Goal: Information Seeking & Learning: Learn about a topic

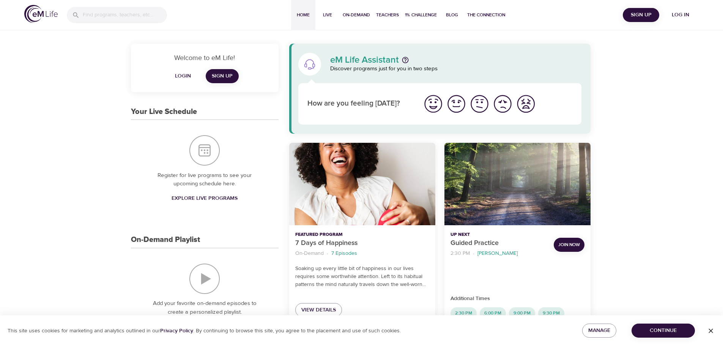
click at [678, 17] on span "Log in" at bounding box center [680, 14] width 30 height 9
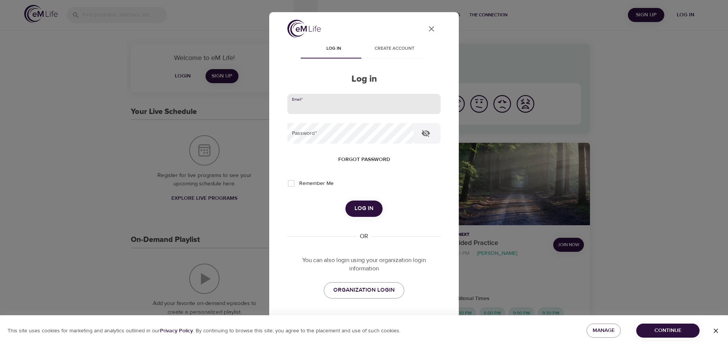
click at [357, 107] on input "email" at bounding box center [364, 104] width 153 height 20
type input "[EMAIL_ADDRESS][DOMAIN_NAME]"
click at [300, 185] on span "Remember Me" at bounding box center [316, 183] width 35 height 8
click at [299, 185] on input "Remember Me" at bounding box center [291, 183] width 16 height 16
checkbox input "true"
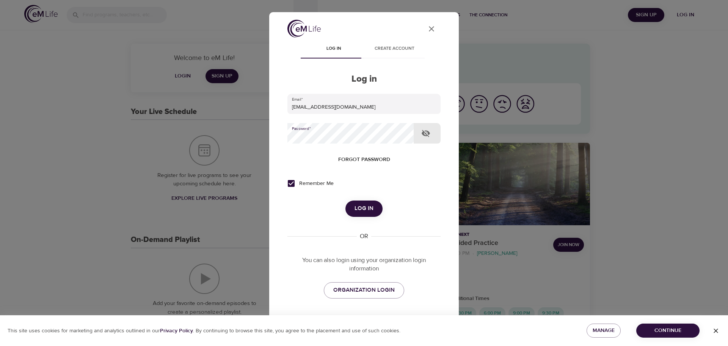
click at [346, 200] on button "Log in" at bounding box center [364, 208] width 37 height 16
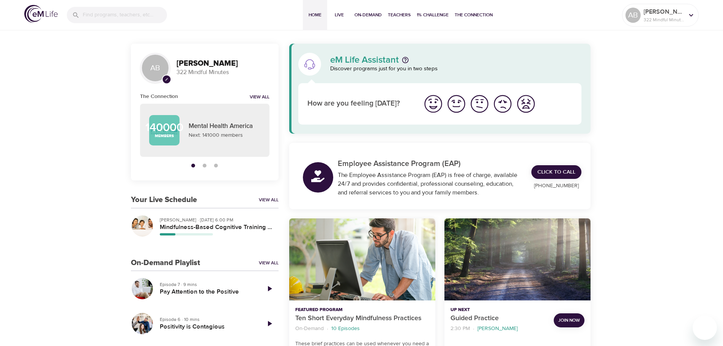
click at [203, 166] on div "button" at bounding box center [205, 165] width 4 height 4
click at [216, 166] on div "button" at bounding box center [216, 165] width 4 height 4
click at [191, 163] on button "button" at bounding box center [192, 165] width 11 height 11
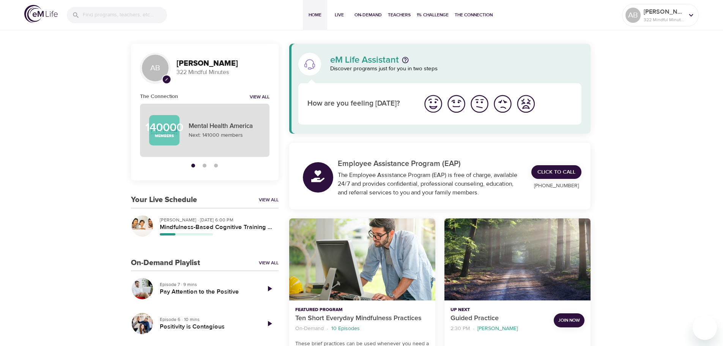
click at [186, 114] on div "140000 Members Mental Health America Next: 141000 members" at bounding box center [205, 130] width 120 height 44
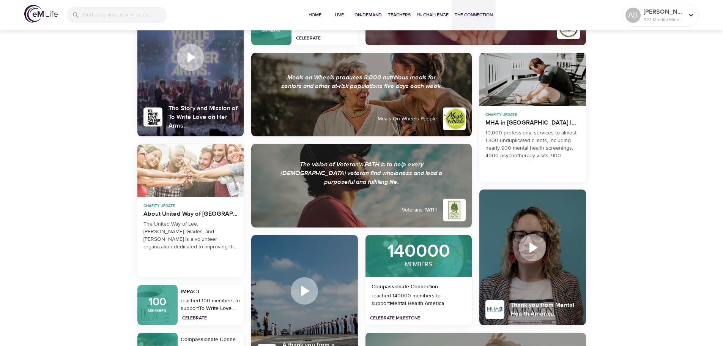
scroll to position [759, 0]
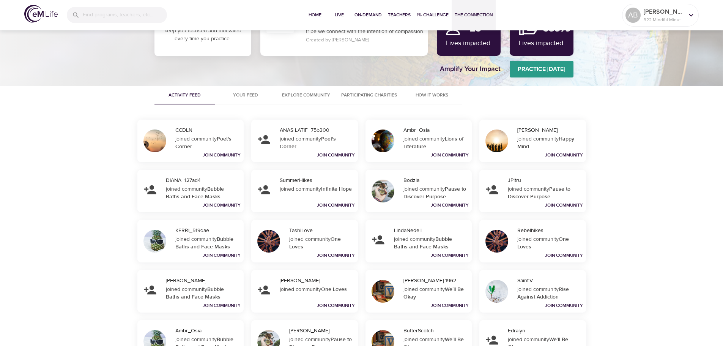
click at [487, 6] on button "The Connection" at bounding box center [473, 15] width 44 height 30
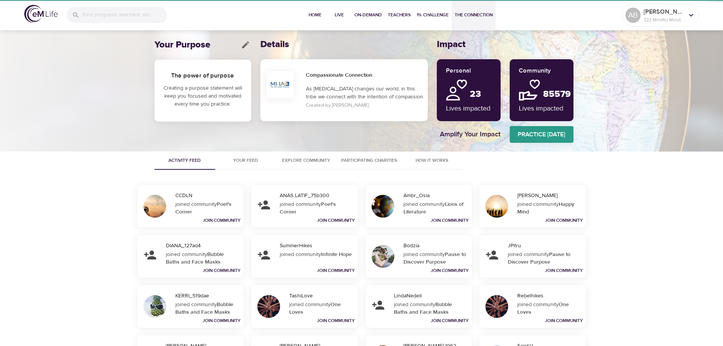
scroll to position [0, 0]
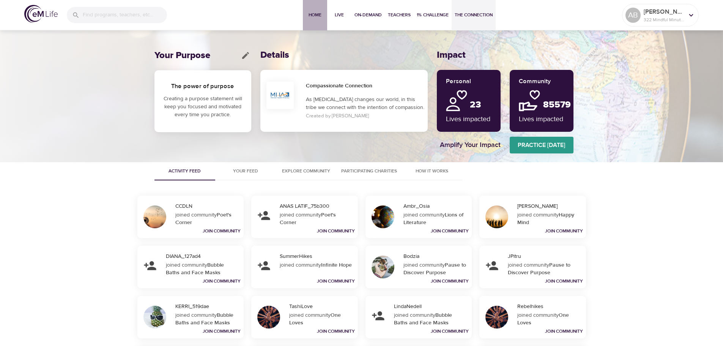
click at [325, 14] on button "Home" at bounding box center [315, 15] width 24 height 30
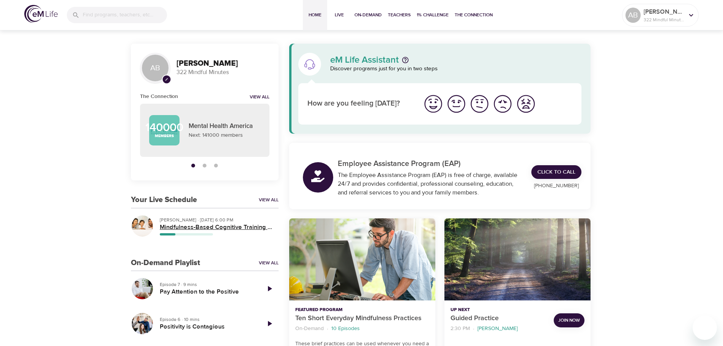
click at [176, 226] on h5 "Mindfulness-Based Cognitive Training (MBCT)" at bounding box center [216, 227] width 113 height 8
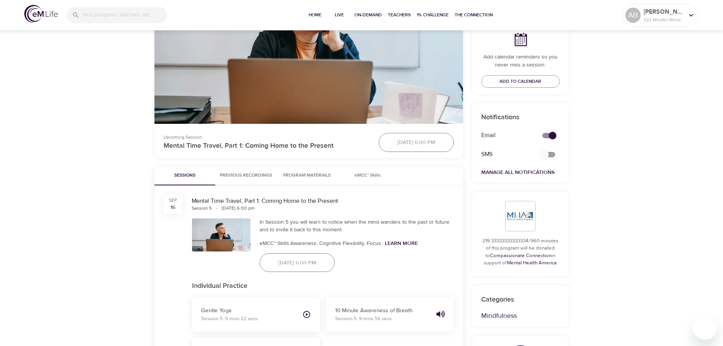
scroll to position [266, 0]
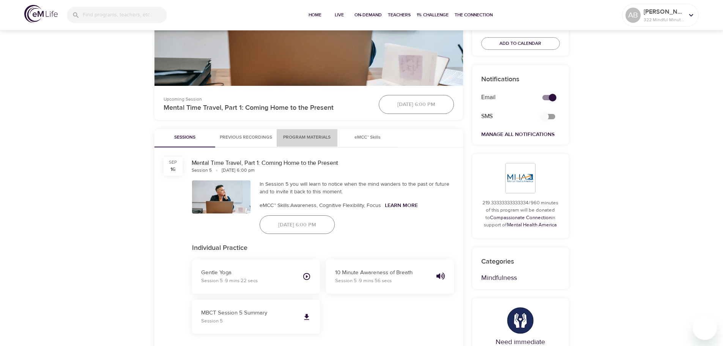
click at [305, 141] on span "Program Materials" at bounding box center [307, 138] width 52 height 8
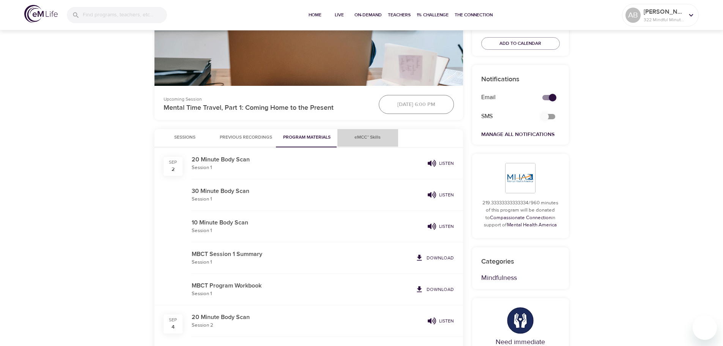
click at [368, 141] on span "eMCC™ Skills" at bounding box center [368, 138] width 52 height 8
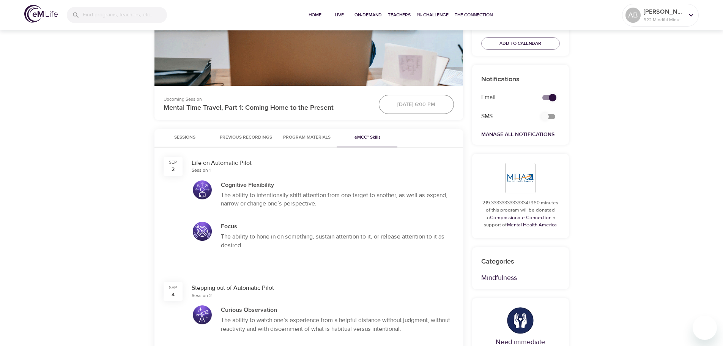
click at [267, 147] on button "Previous Recordings" at bounding box center [245, 138] width 61 height 18
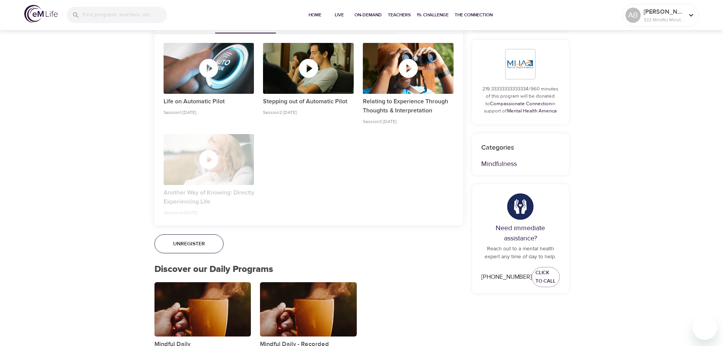
scroll to position [341, 0]
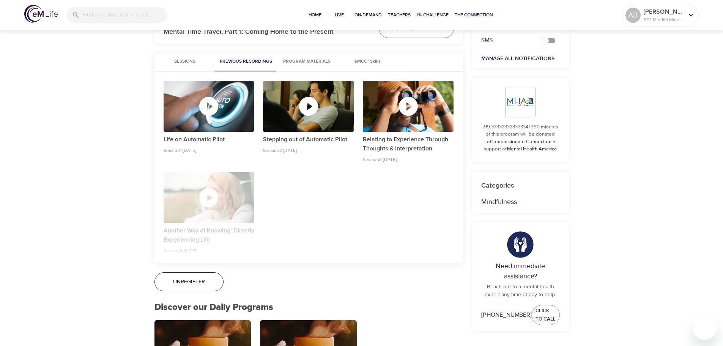
click at [65, 154] on div "Live Programs Mindfulness-Based Cognitive Training (MBCT) Mindfulness-Based Cog…" at bounding box center [361, 264] width 723 height 1210
